Goal: Navigation & Orientation: Find specific page/section

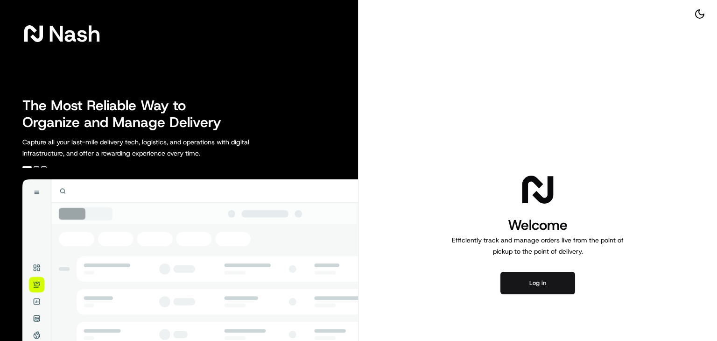
click at [537, 282] on button "Log in" at bounding box center [537, 283] width 75 height 22
